Goal: Information Seeking & Learning: Learn about a topic

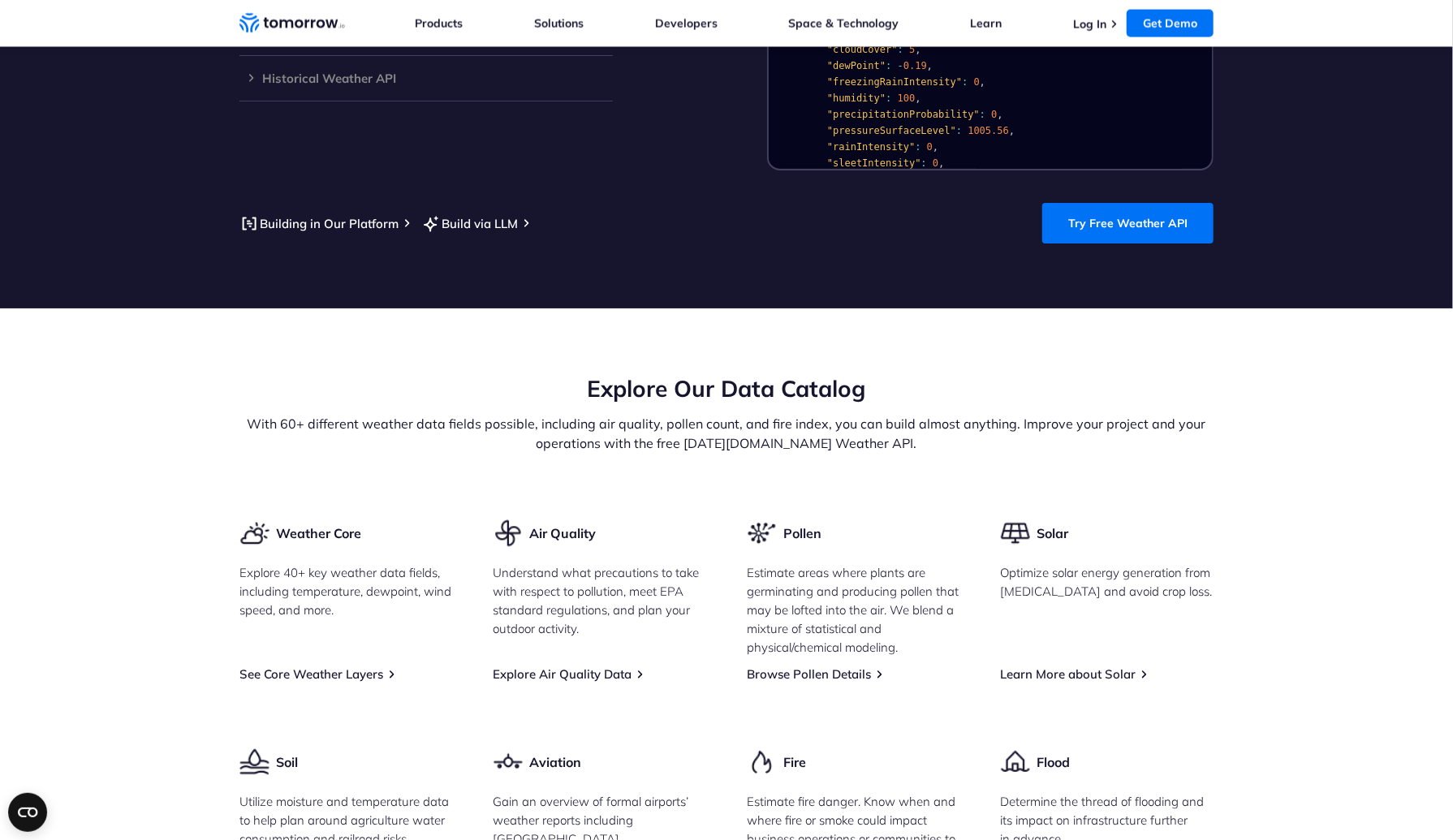
scroll to position [1705, 0]
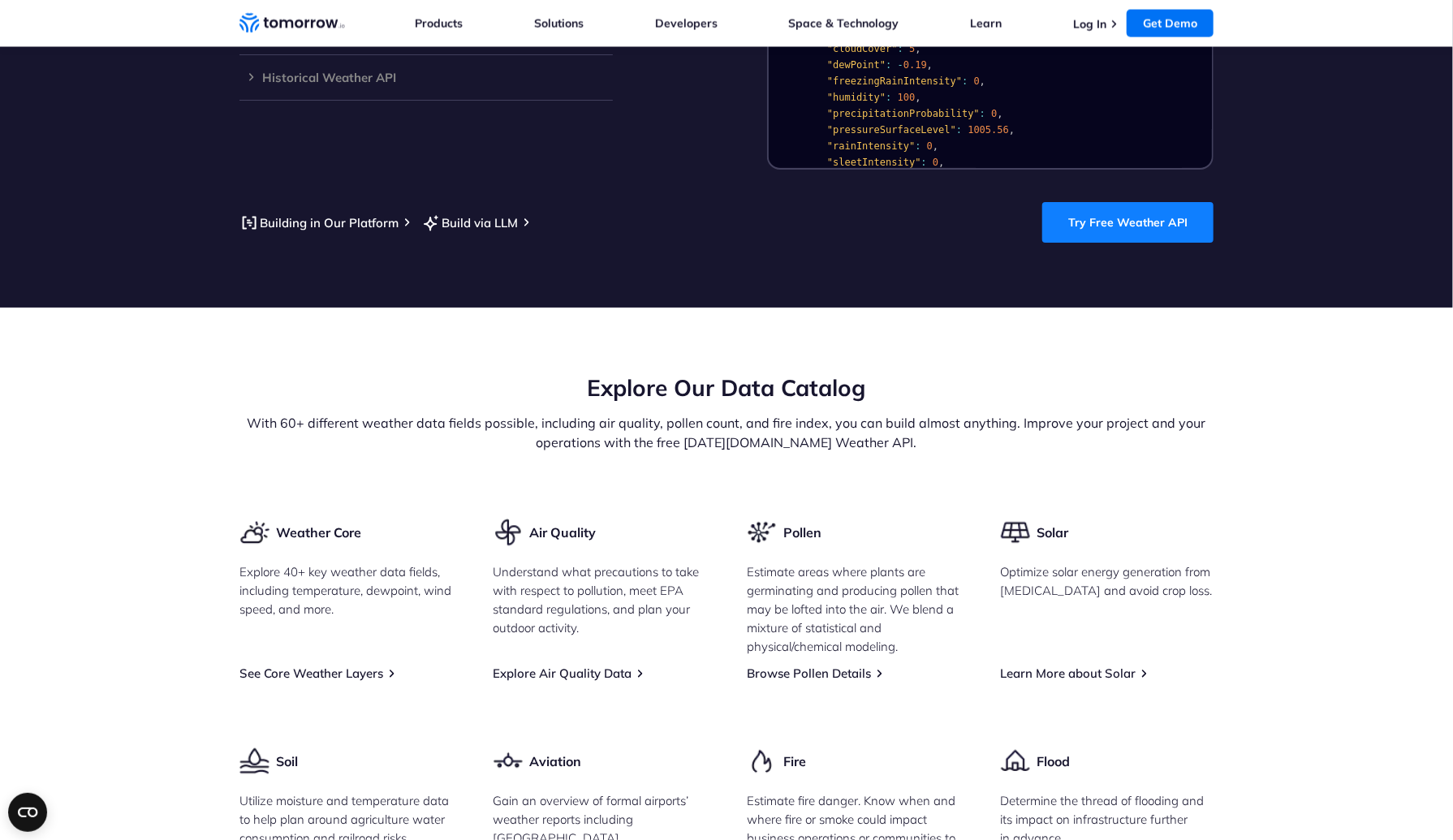
click at [1111, 202] on link "Try Free Weather API" at bounding box center [1128, 223] width 172 height 41
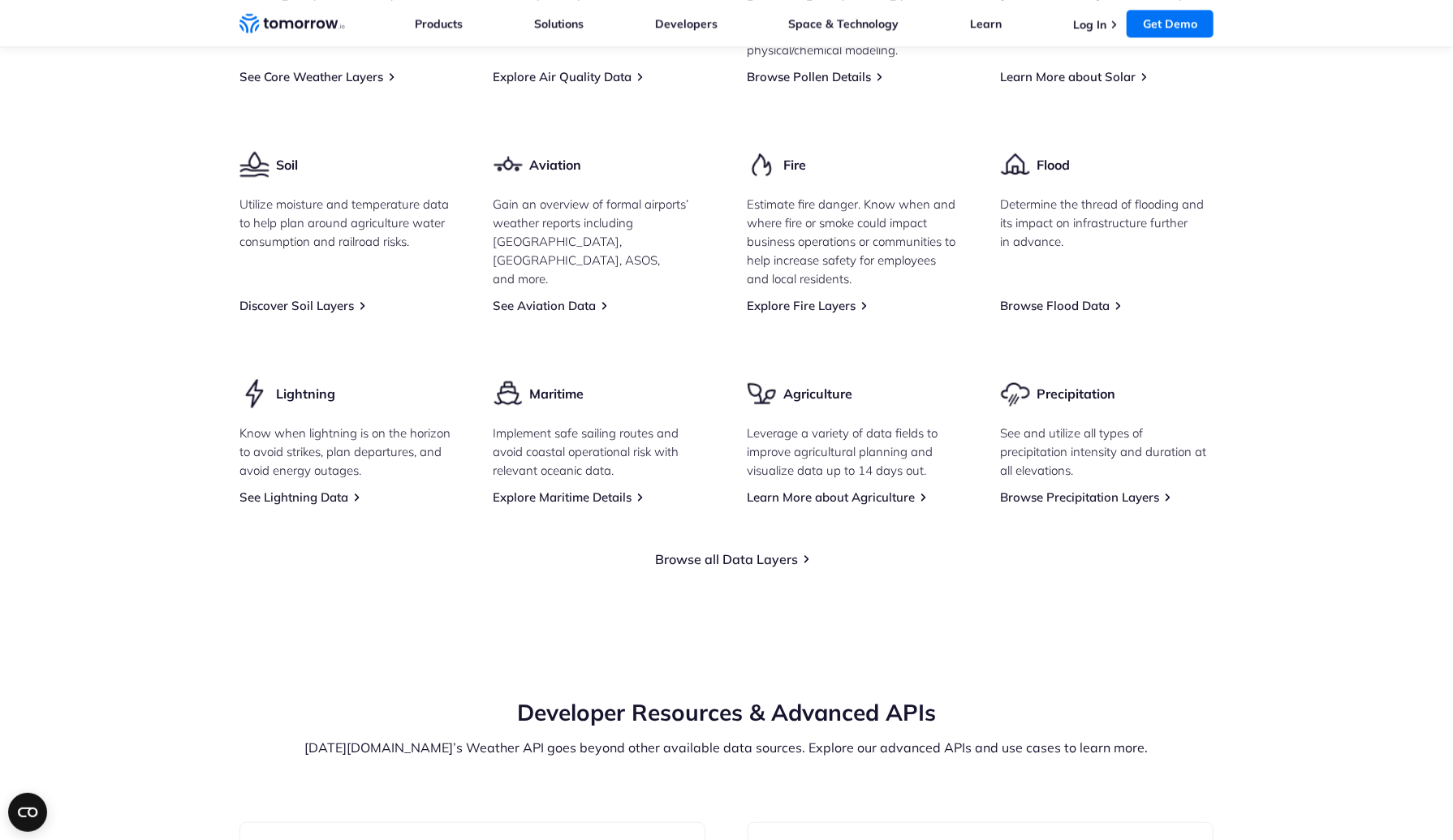
scroll to position [2299, 0]
click at [748, 552] on link "Browse all Data Layers" at bounding box center [726, 560] width 143 height 16
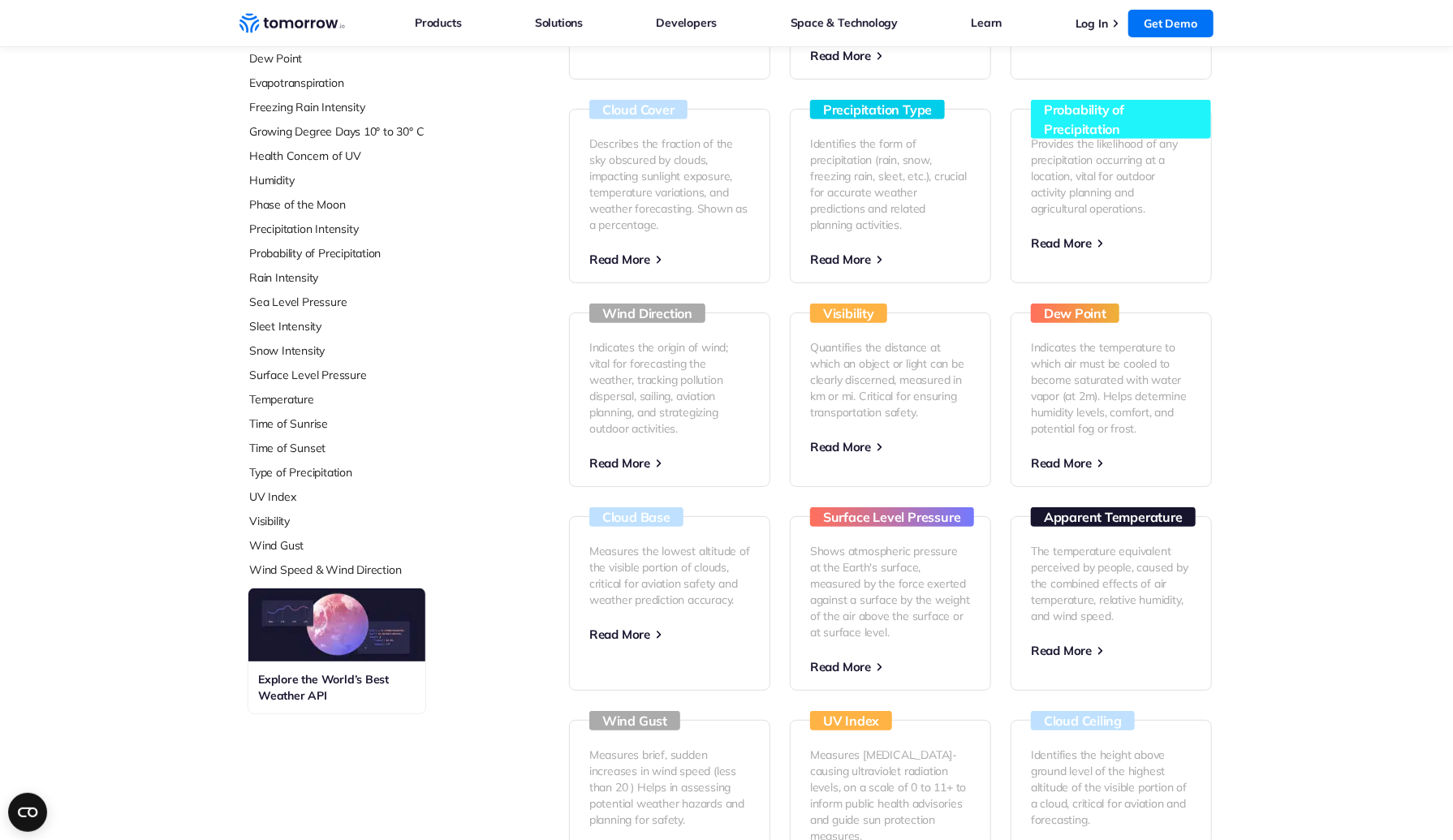
scroll to position [386, 0]
click at [302, 678] on h3 "Explore the World’s Best Weather API" at bounding box center [336, 687] width 157 height 32
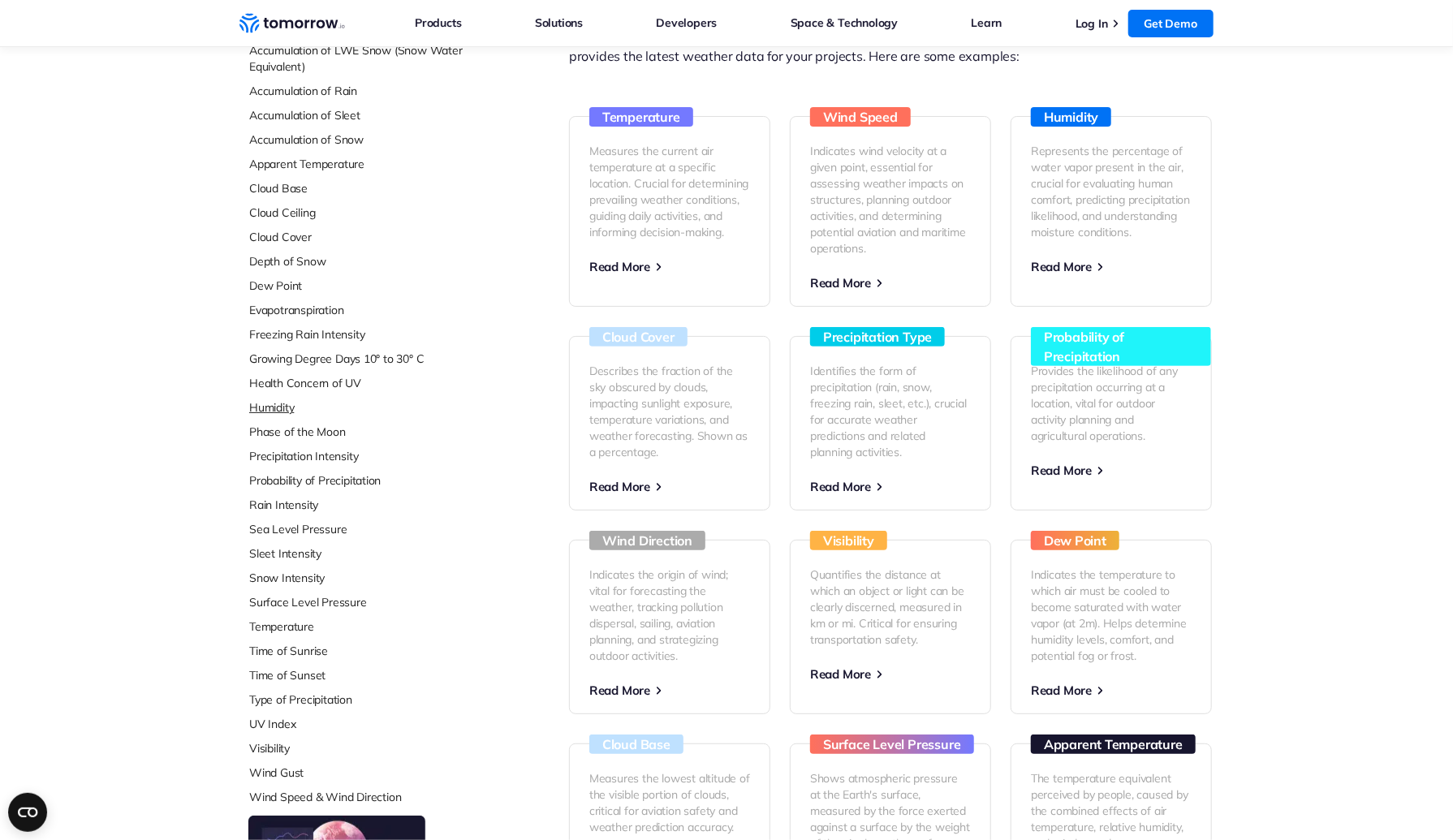
scroll to position [159, 0]
click at [316, 381] on link "Health Concern of UV" at bounding box center [357, 382] width 216 height 16
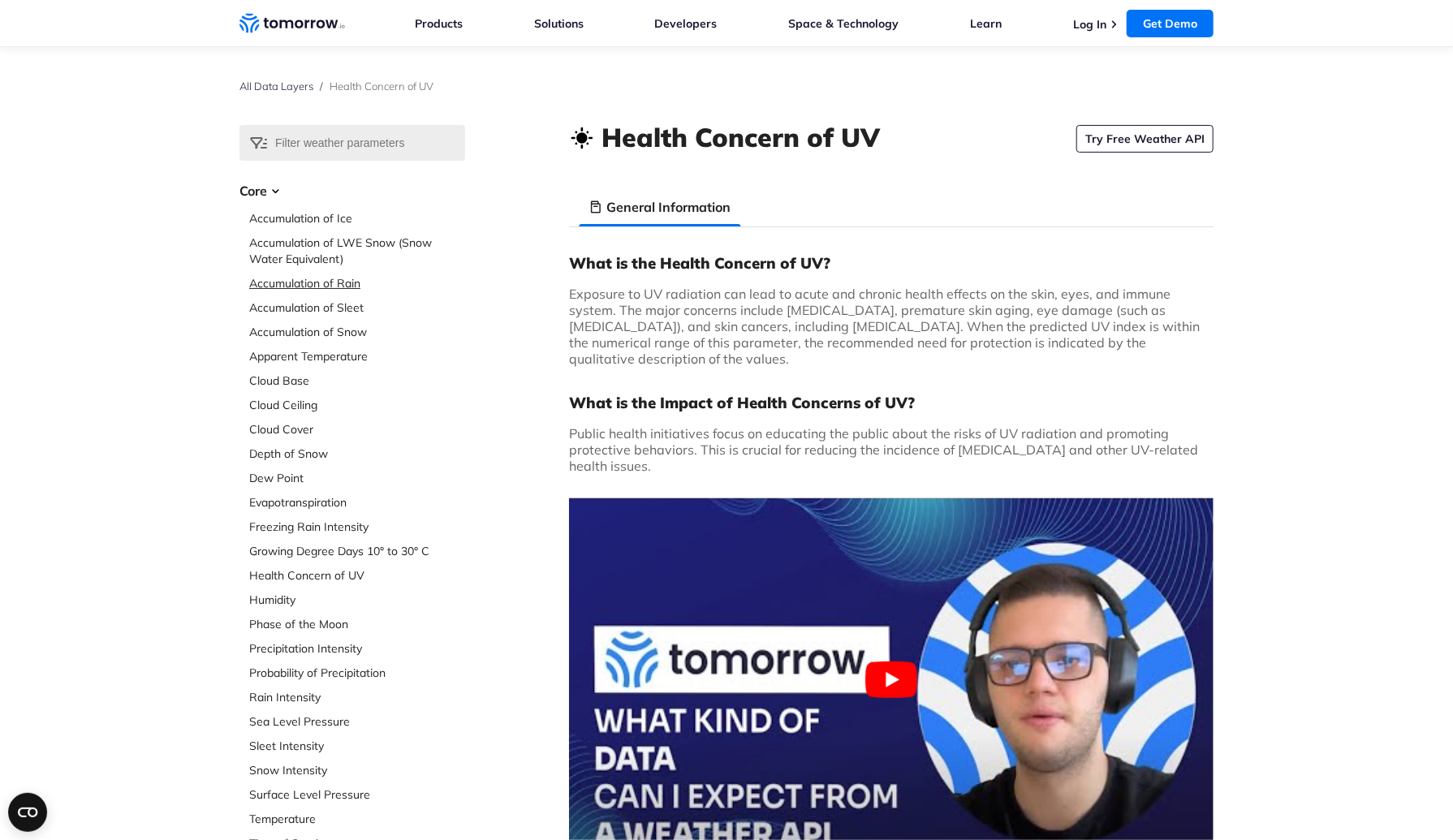
click at [320, 281] on link "Accumulation of Rain" at bounding box center [357, 283] width 216 height 16
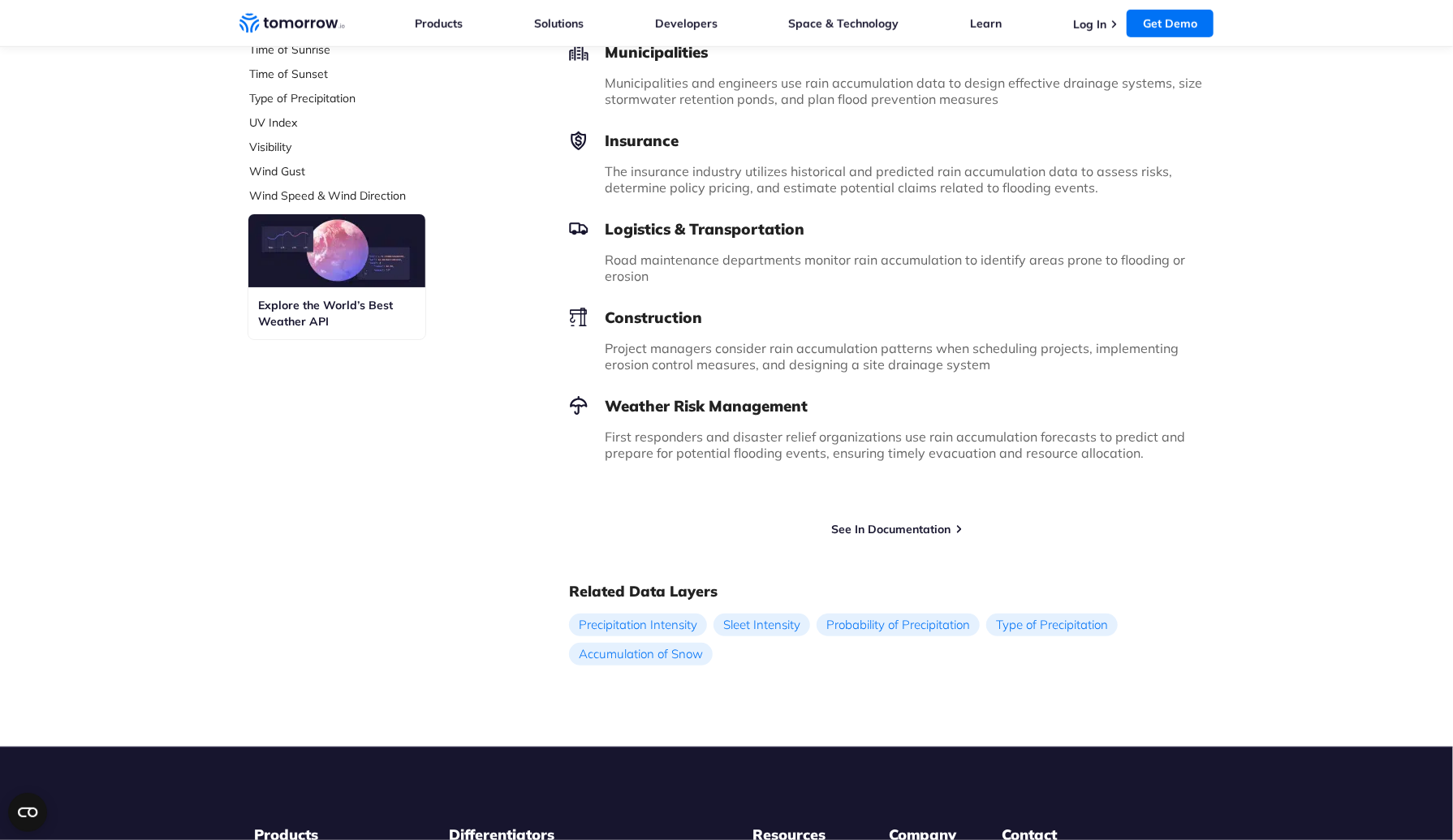
scroll to position [873, 0]
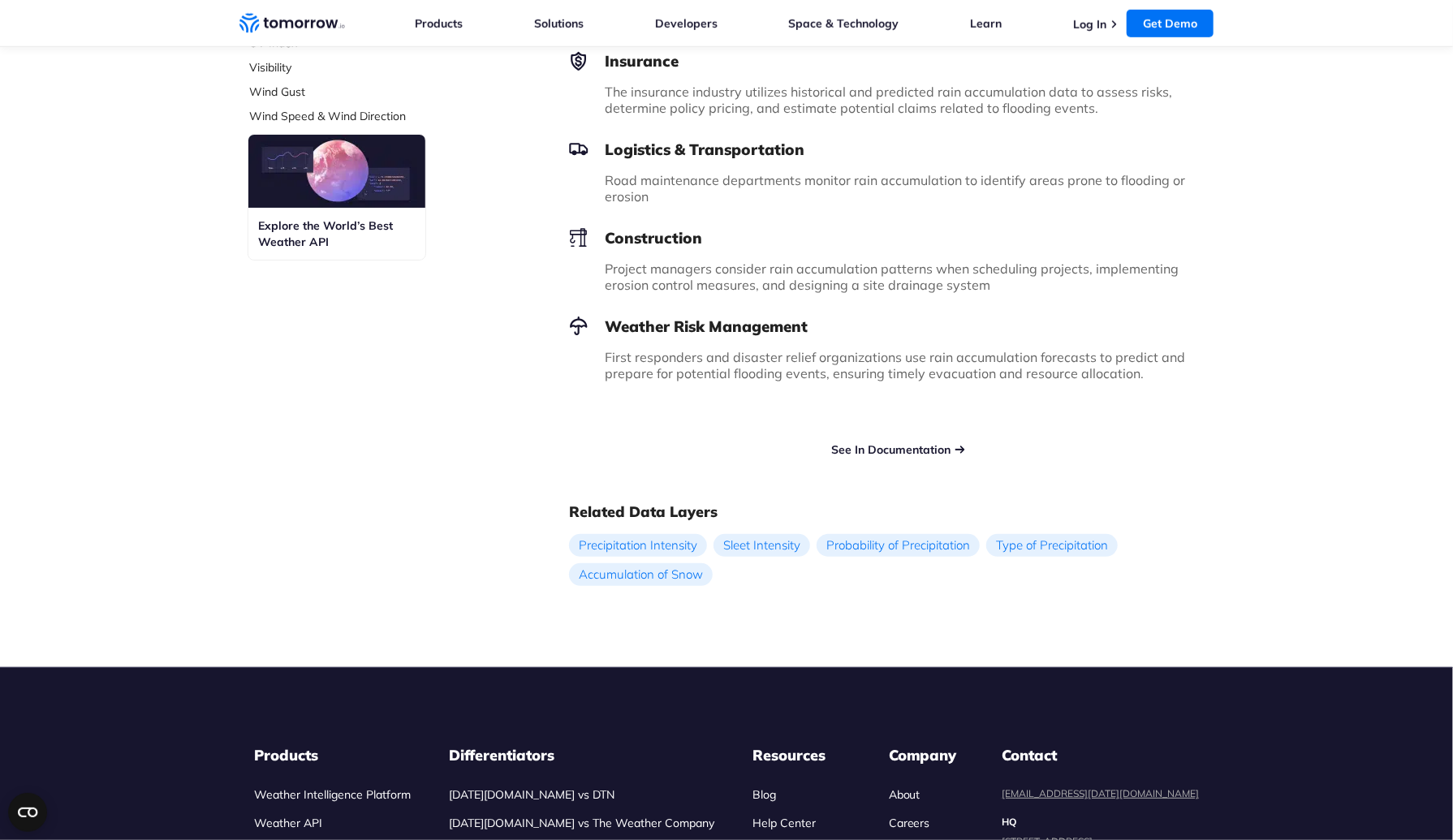
click at [870, 446] on link "See In Documentation" at bounding box center [891, 449] width 119 height 14
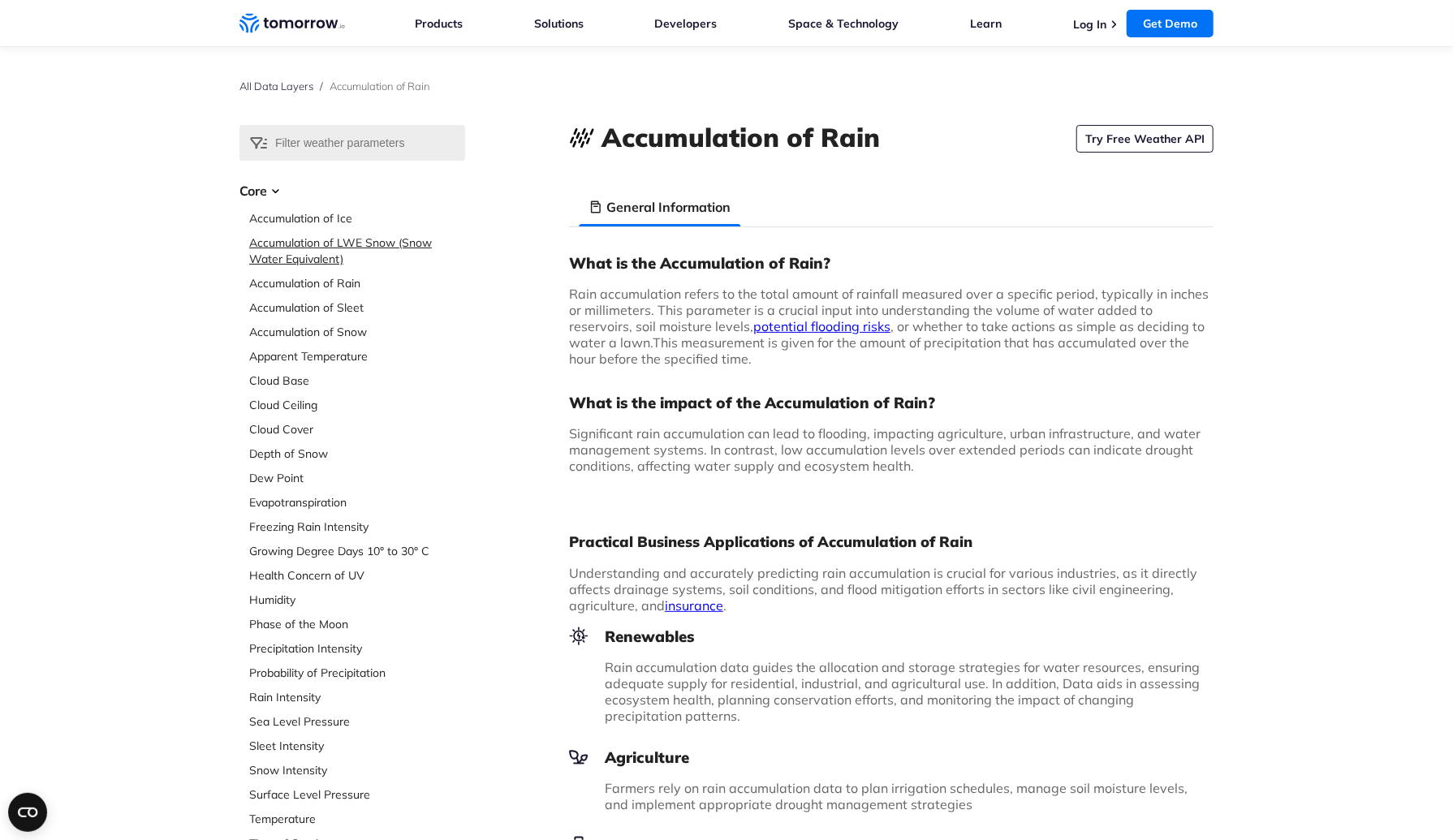
scroll to position [3, 0]
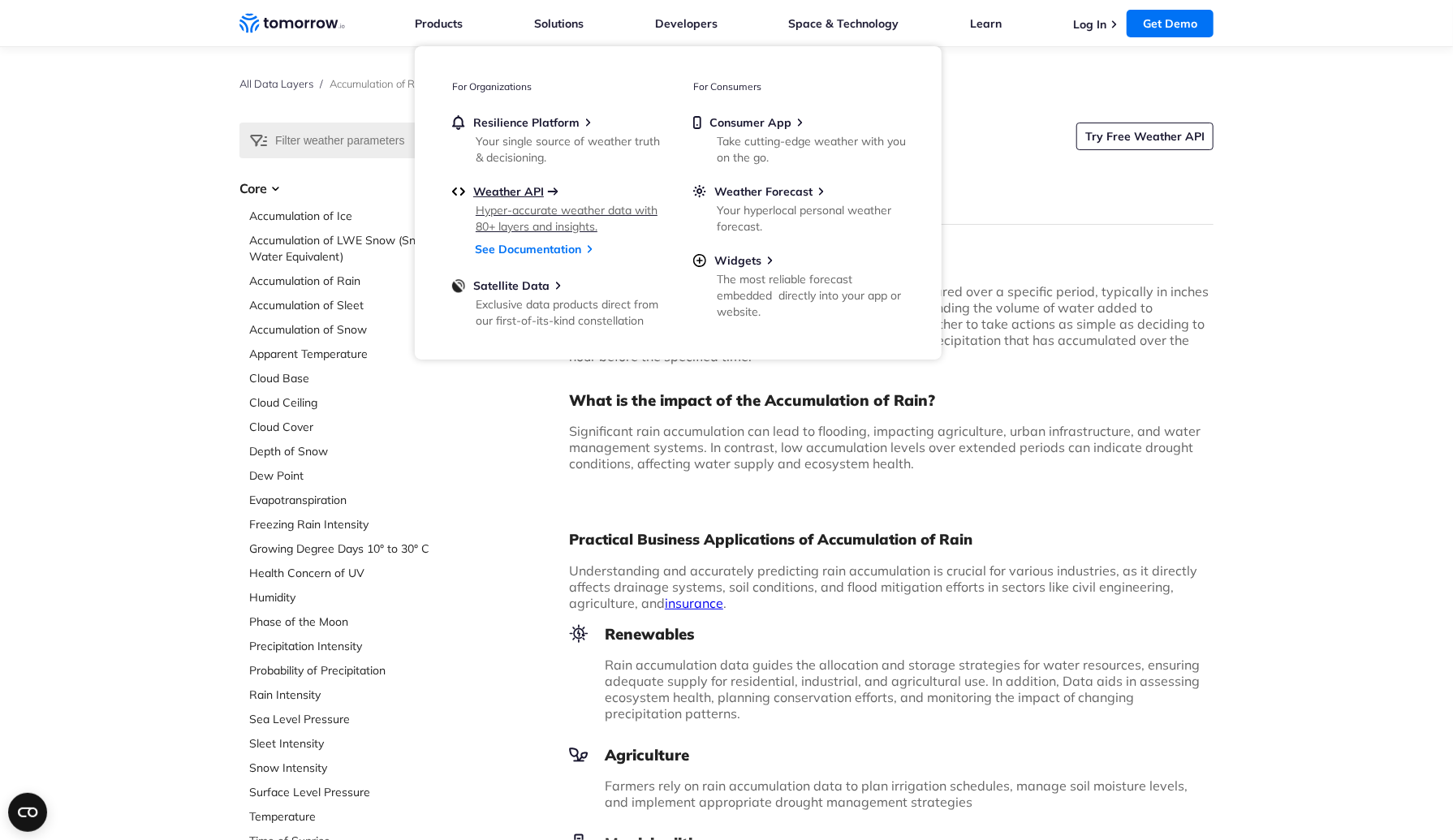
click at [537, 184] on span "Weather API" at bounding box center [508, 191] width 71 height 14
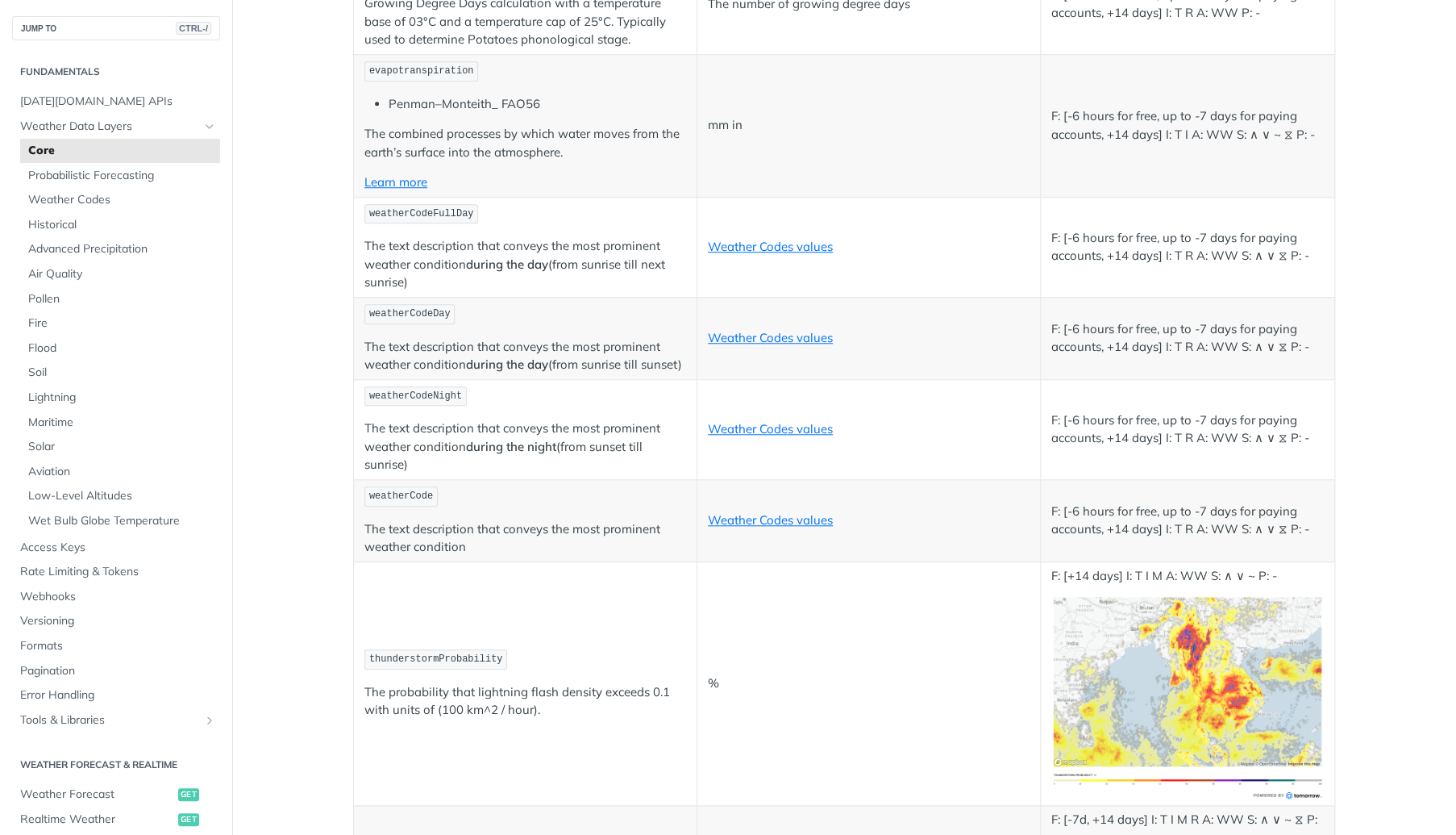
scroll to position [8221, 0]
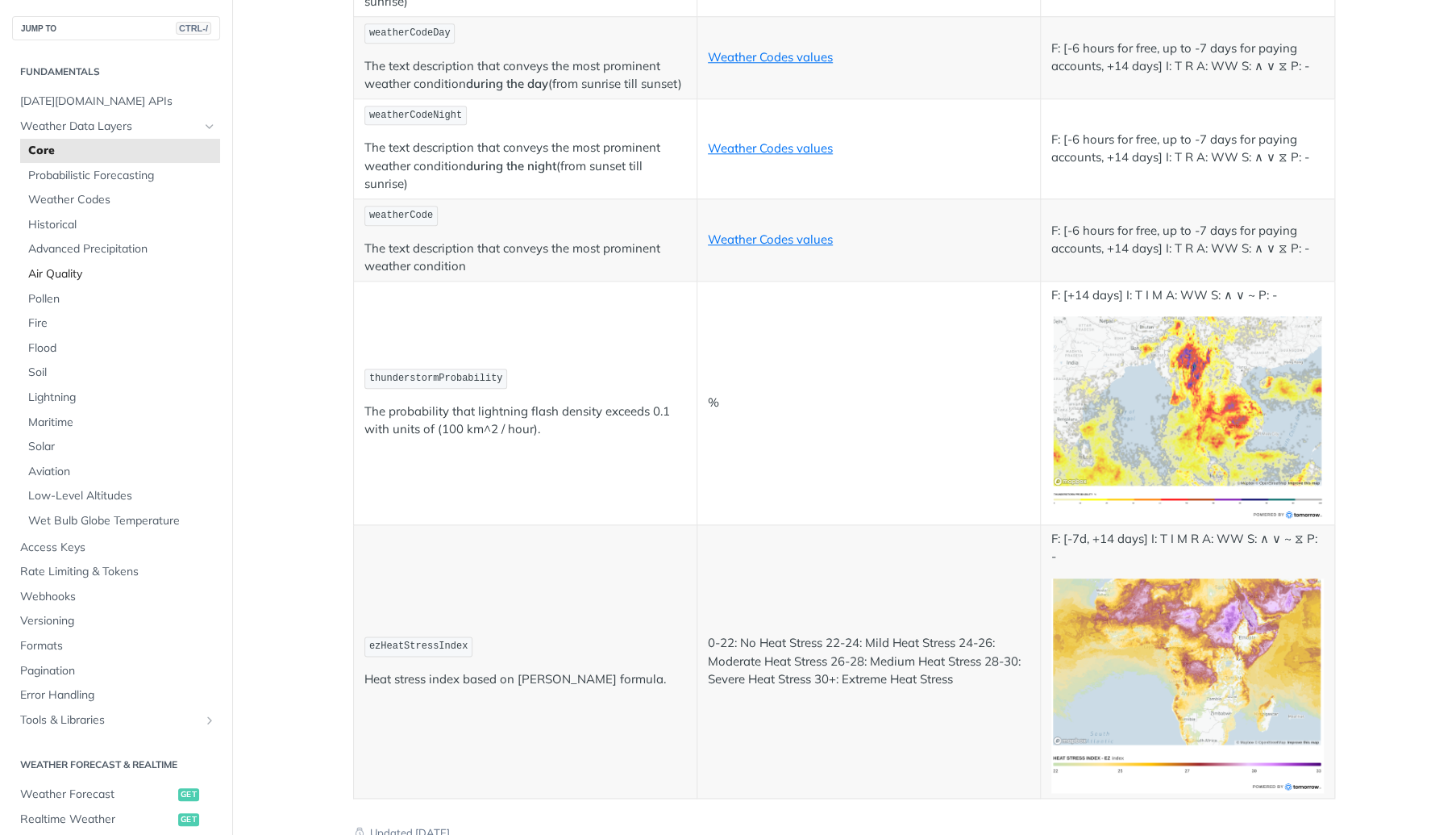
click at [73, 274] on span "Air Quality" at bounding box center [122, 274] width 188 height 16
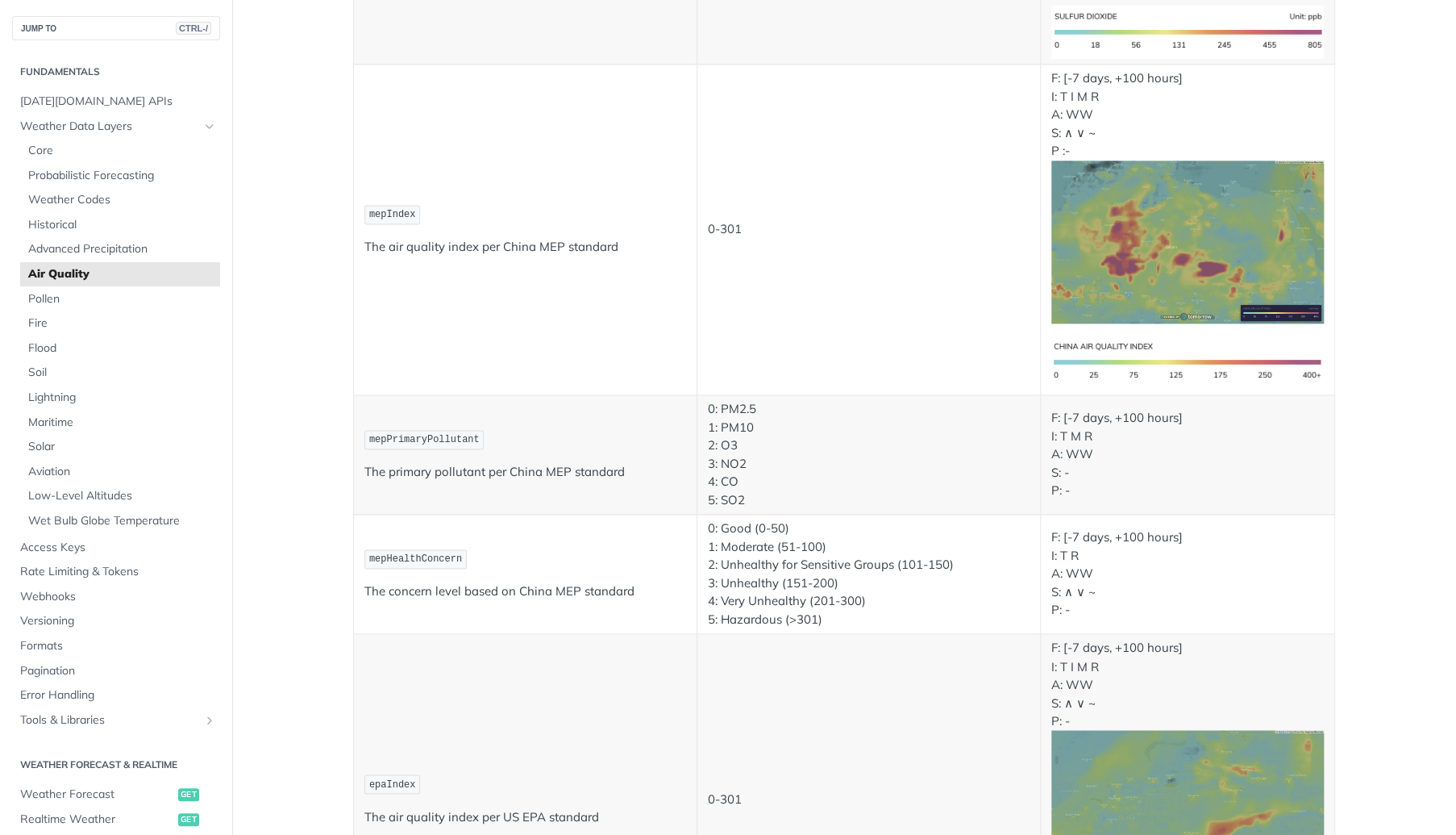
scroll to position [1164, 0]
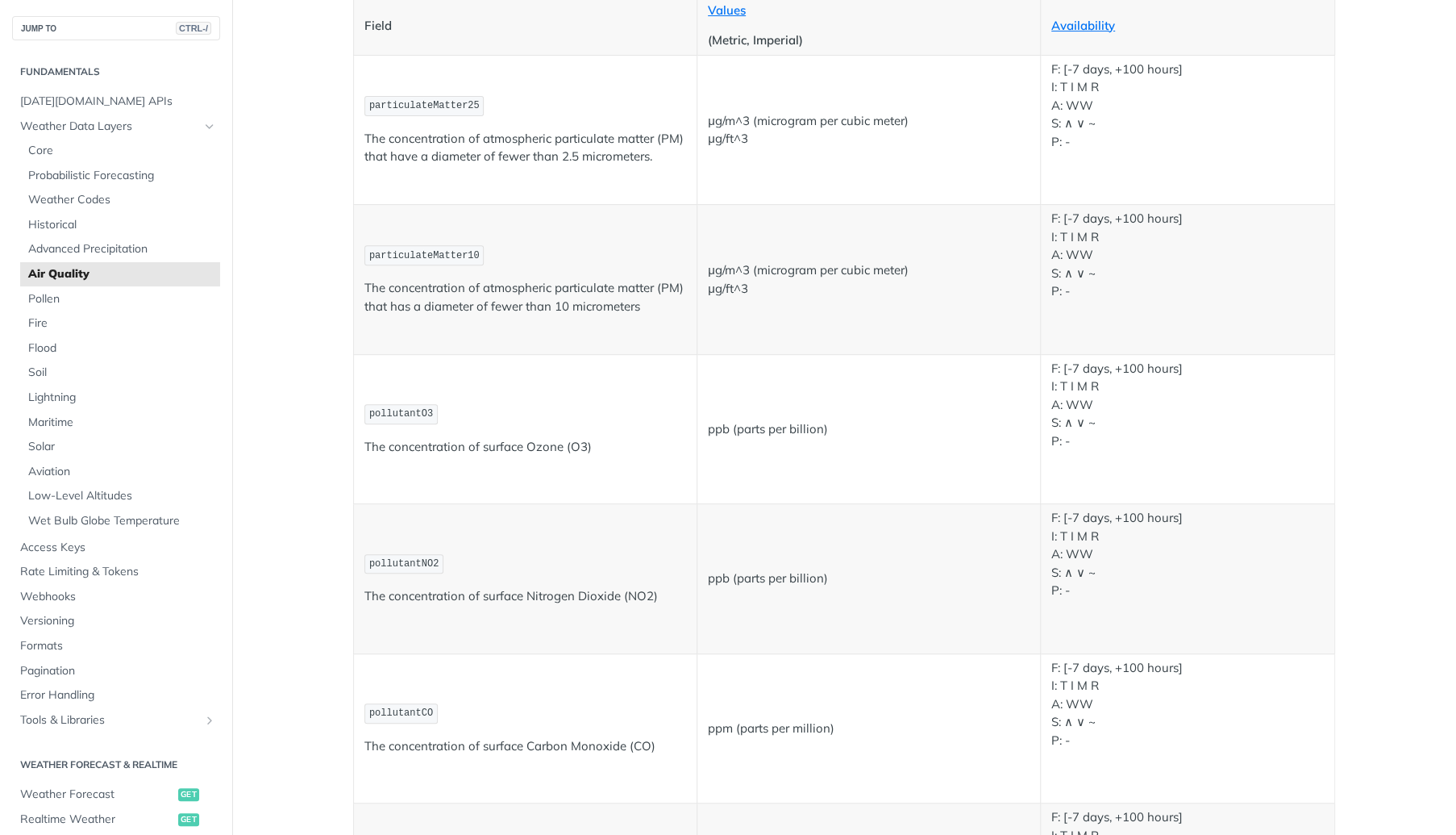
scroll to position [0, 0]
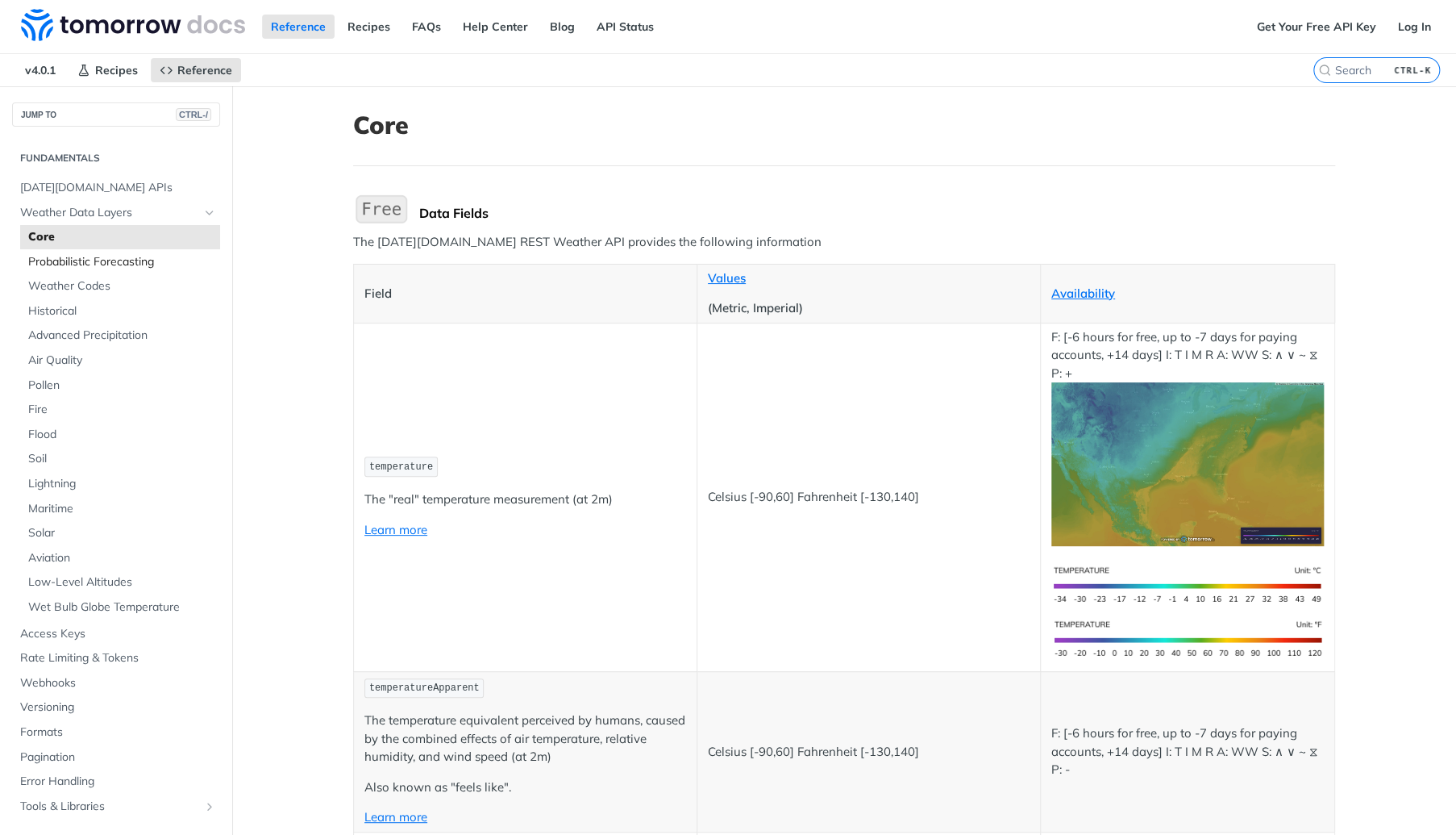
click at [95, 265] on span "Probabilistic Forecasting" at bounding box center [122, 262] width 188 height 16
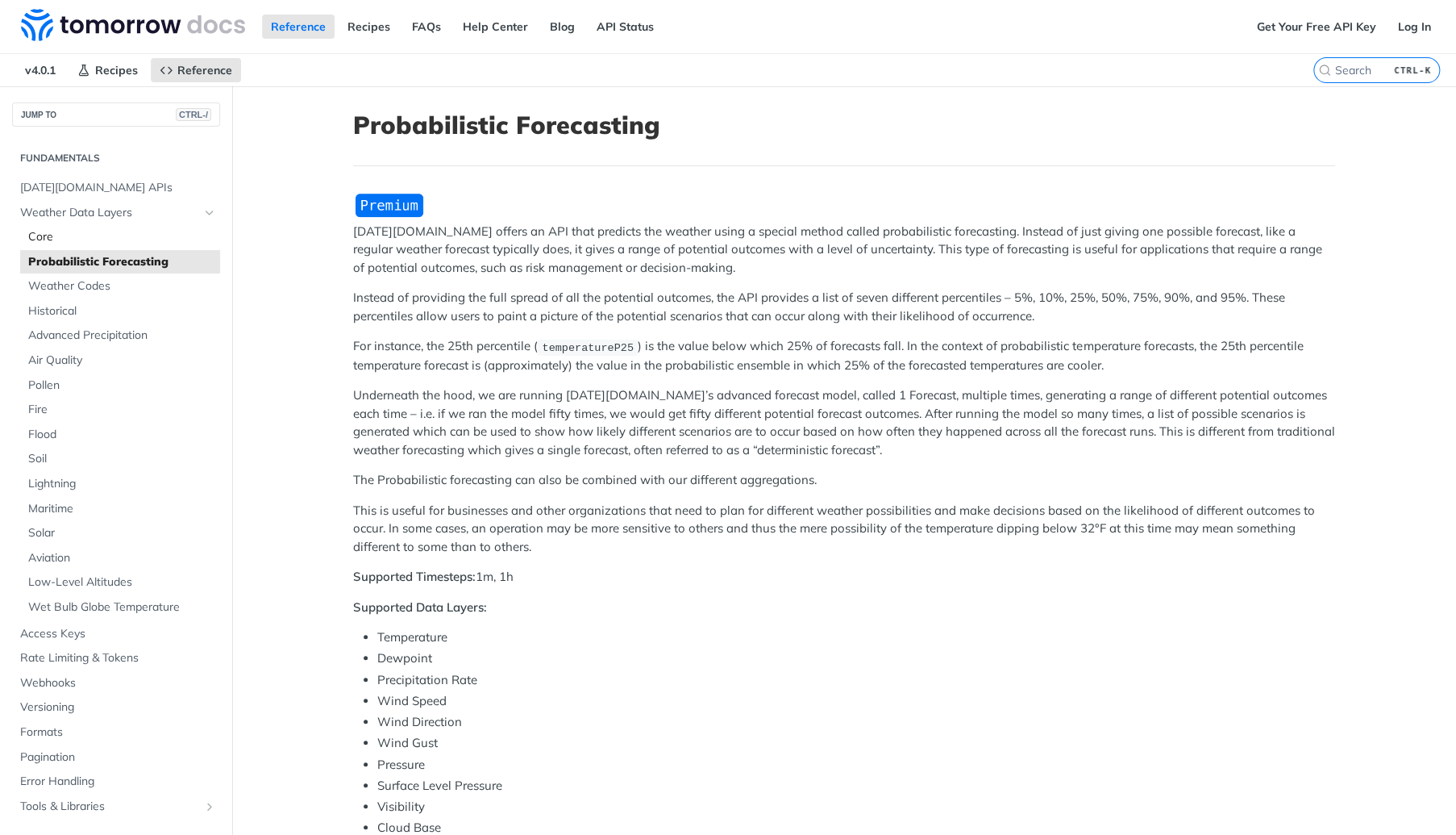
click at [63, 236] on span "Core" at bounding box center [122, 236] width 188 height 16
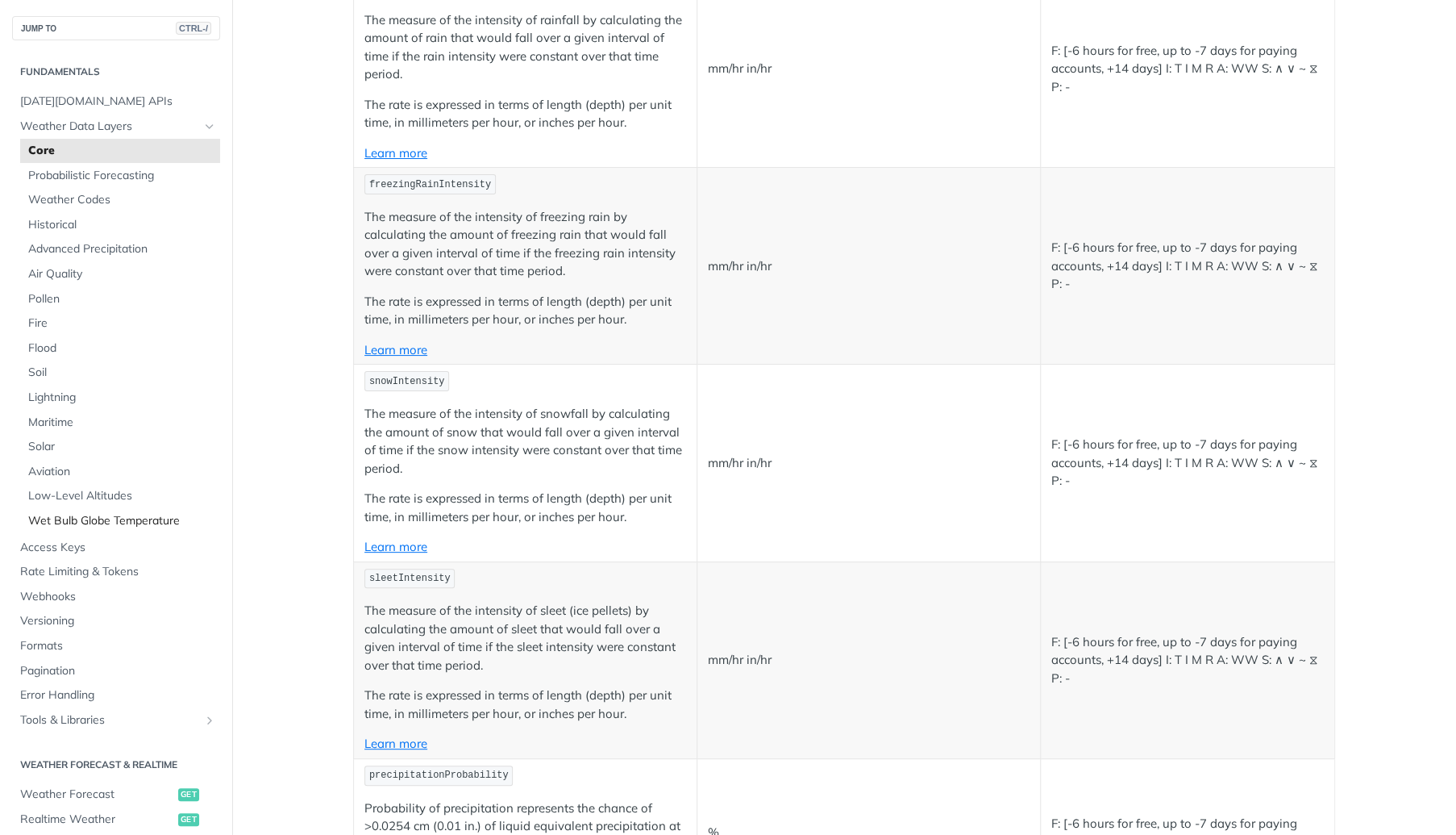
scroll to position [2994, 0]
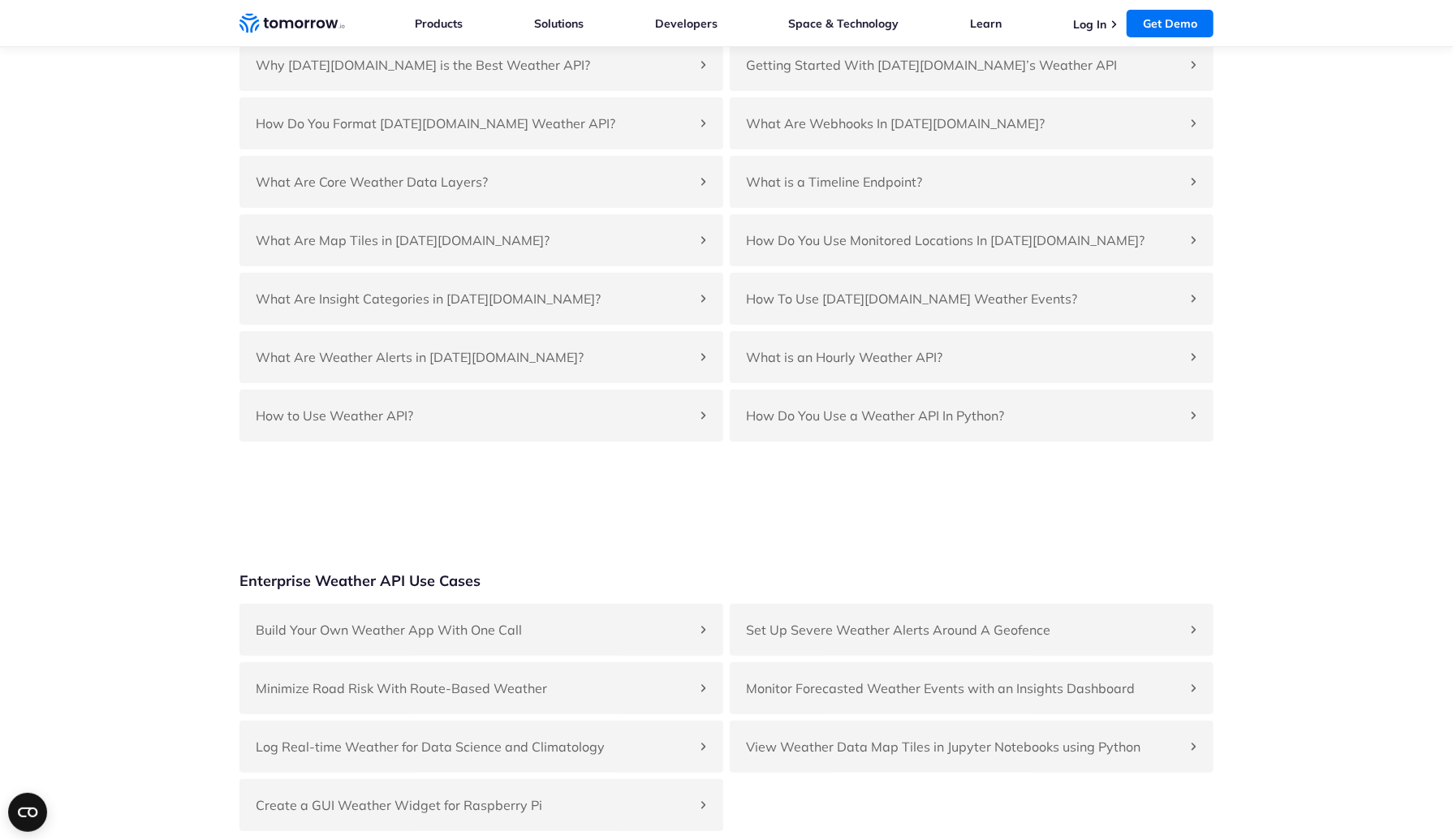
scroll to position [3668, 0]
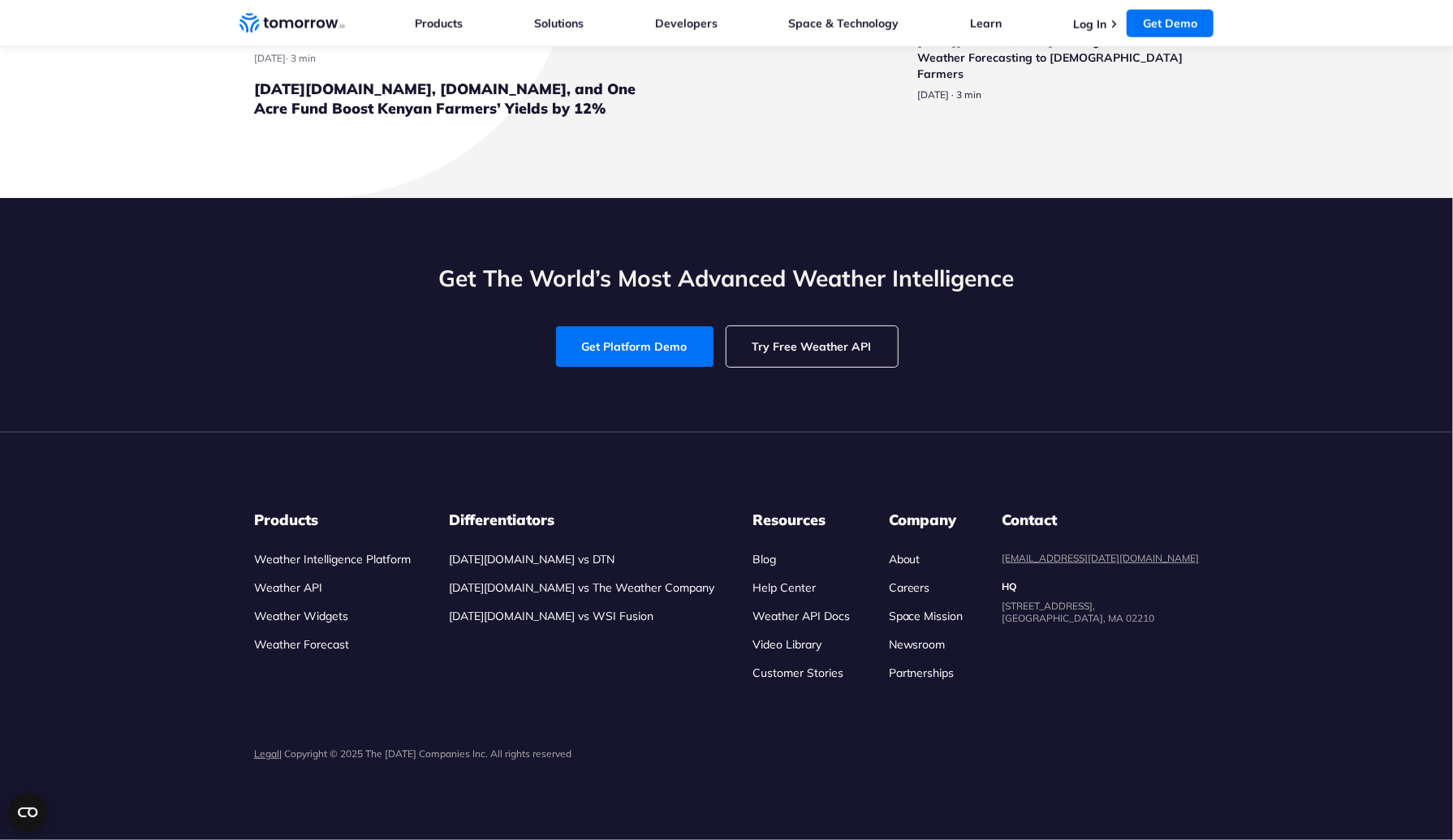
scroll to position [5854, 0]
